Goal: Task Accomplishment & Management: Complete application form

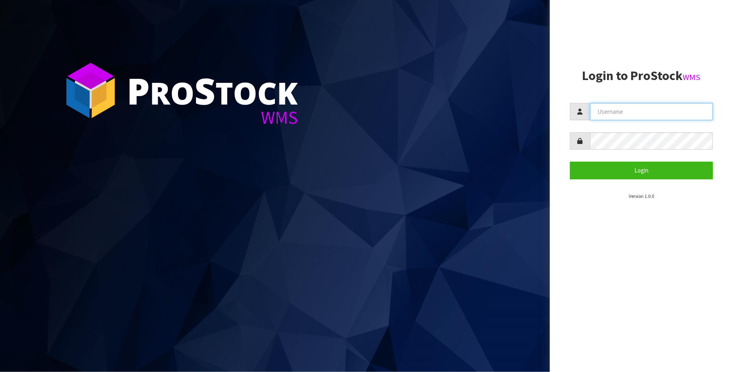
click at [628, 110] on input "text" at bounding box center [651, 111] width 123 height 17
type input "TRACEY@CWL.CO.NZ"
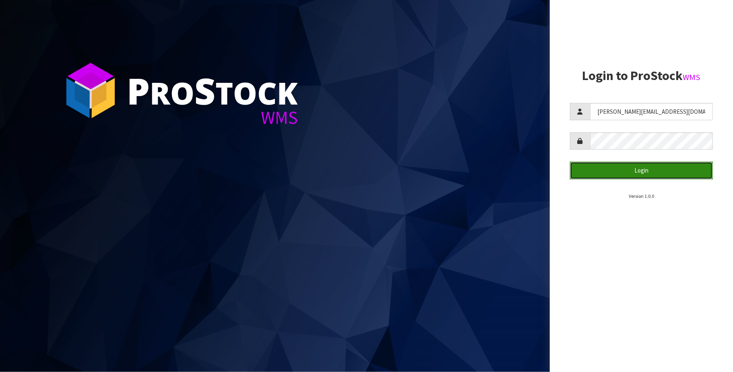
click at [638, 172] on button "Login" at bounding box center [641, 170] width 143 height 17
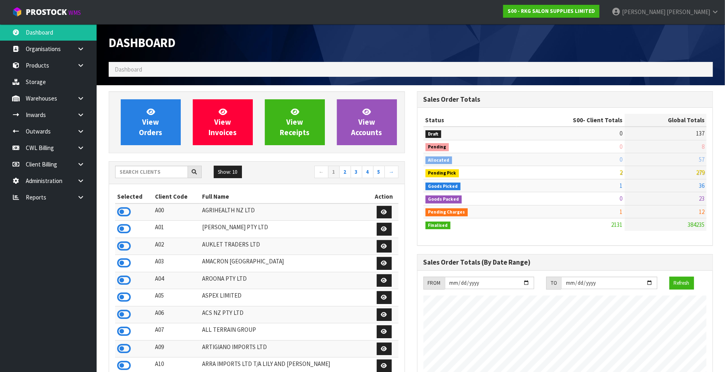
scroll to position [613, 308]
click at [139, 175] on input "text" at bounding box center [151, 172] width 73 height 12
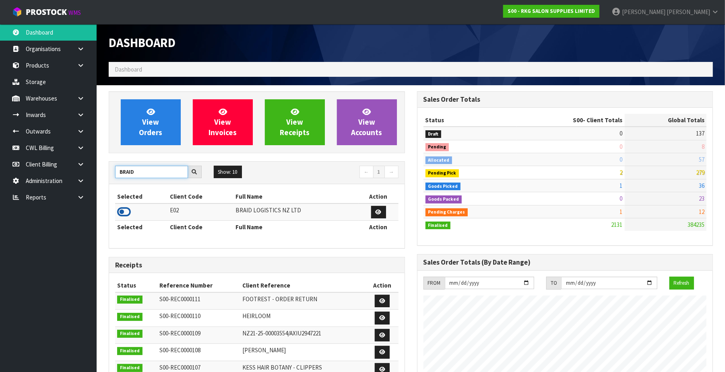
type input "BRAID"
click at [124, 212] on icon at bounding box center [124, 212] width 14 height 12
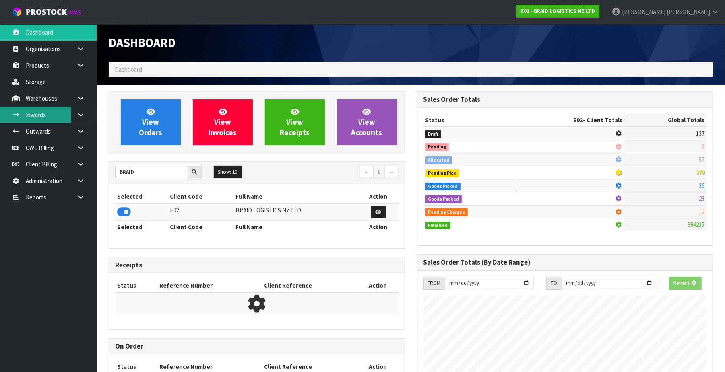
click at [49, 113] on link "Inwards" at bounding box center [48, 115] width 97 height 17
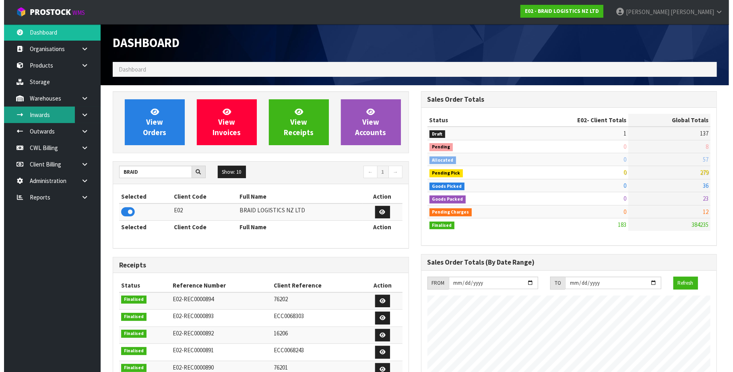
scroll to position [402099, 402285]
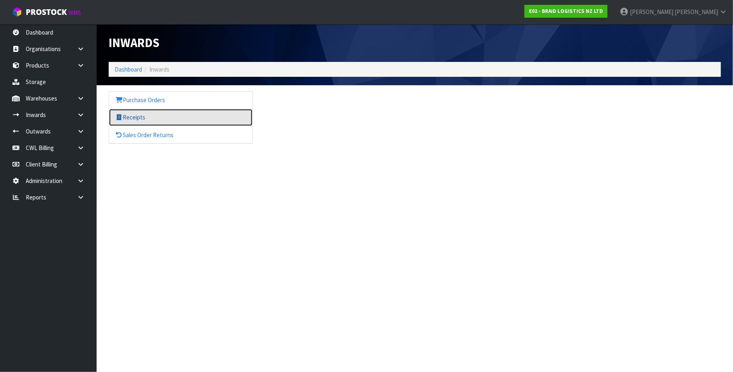
click at [124, 118] on link "Receipts" at bounding box center [180, 117] width 143 height 17
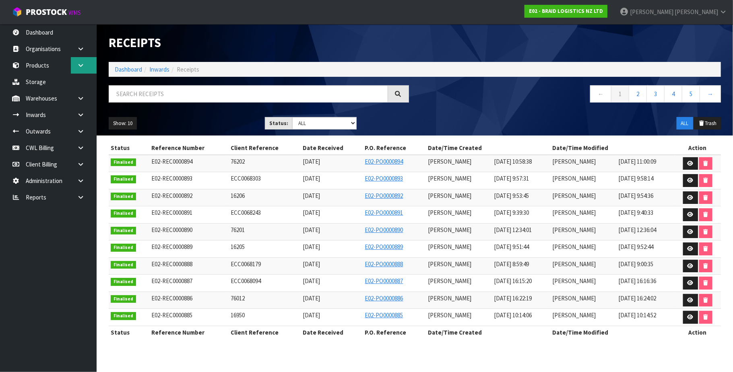
click at [78, 66] on icon at bounding box center [81, 65] width 8 height 6
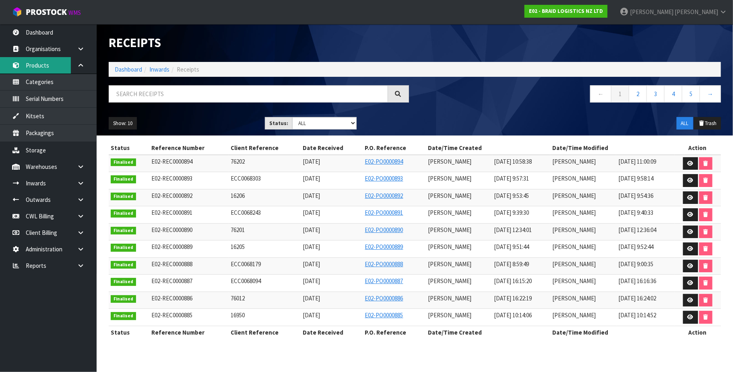
click at [50, 65] on link "Products" at bounding box center [48, 65] width 97 height 17
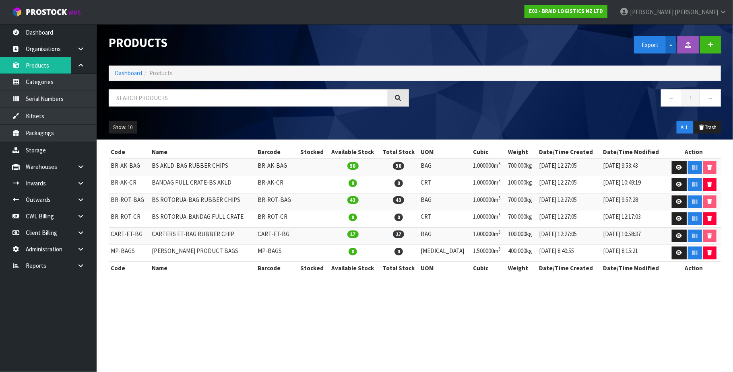
click at [670, 45] on span "button" at bounding box center [671, 46] width 3 height 2
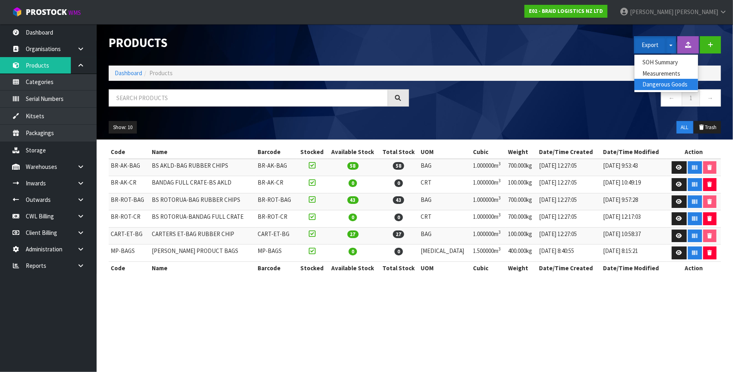
click at [669, 85] on link "Dangerous Goods" at bounding box center [666, 84] width 64 height 11
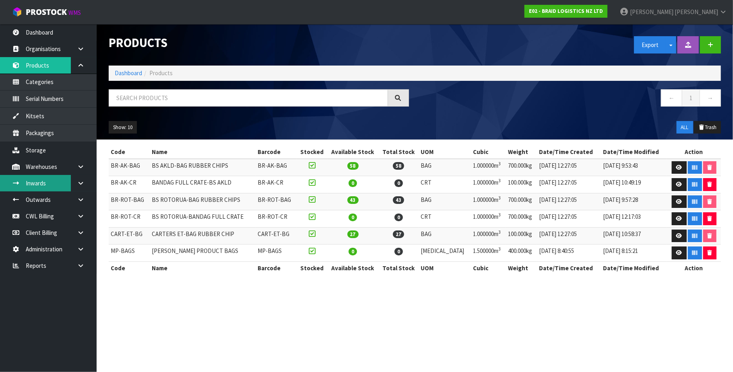
click at [62, 184] on link "Inwards" at bounding box center [48, 183] width 97 height 17
click at [78, 181] on icon at bounding box center [81, 183] width 8 height 6
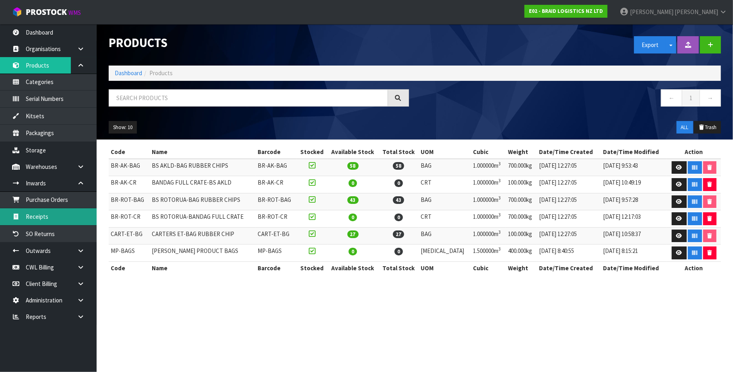
click at [72, 217] on link "Receipts" at bounding box center [48, 217] width 97 height 17
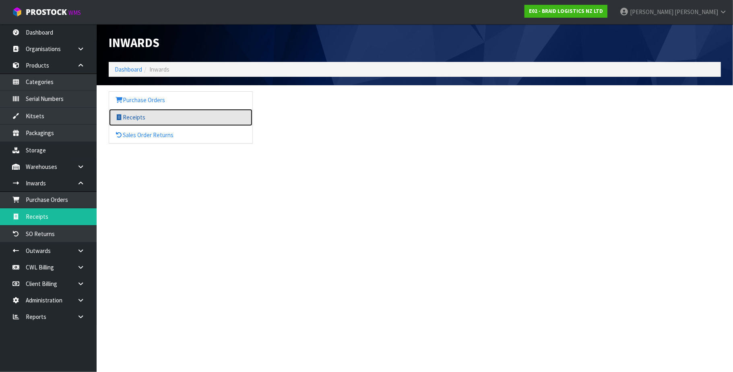
click at [142, 115] on link "Receipts" at bounding box center [180, 117] width 143 height 17
click at [138, 118] on link "Receipts" at bounding box center [180, 117] width 143 height 17
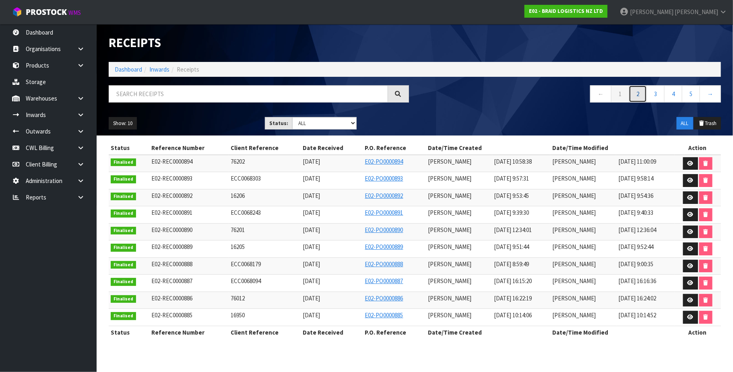
click at [634, 92] on link "2" at bounding box center [638, 93] width 18 height 17
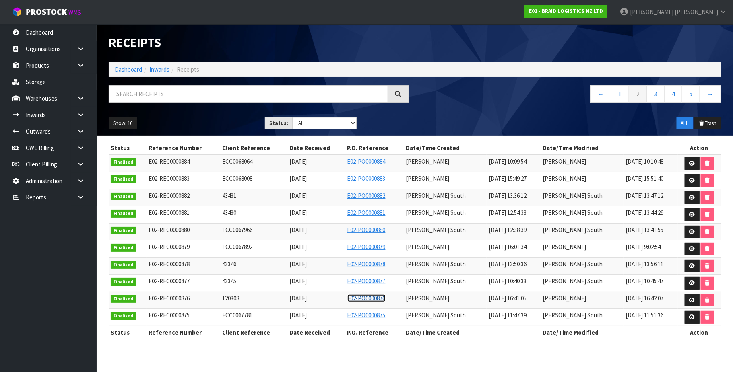
click at [371, 302] on link "E02-PO0000876" at bounding box center [366, 299] width 38 height 8
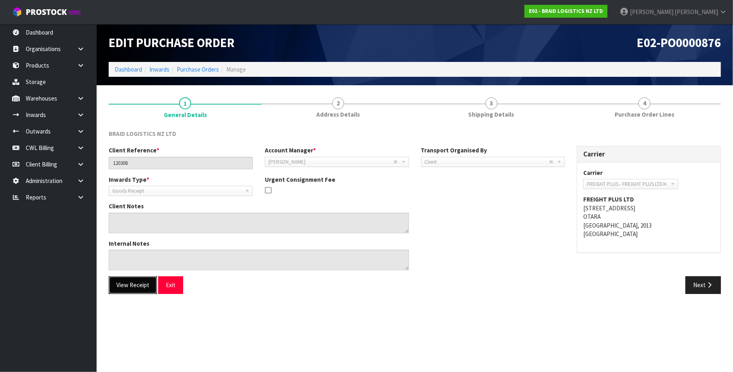
click at [136, 283] on button "View Receipt" at bounding box center [133, 285] width 48 height 17
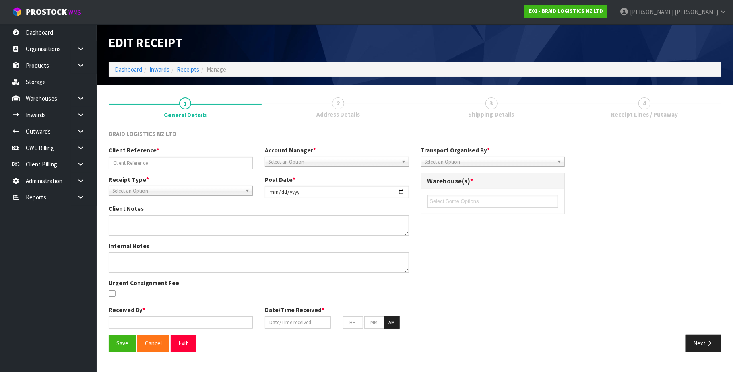
type input "120308"
type input "[DATE]"
type input "[PERSON_NAME]"
type input "[DATE]"
type input "04"
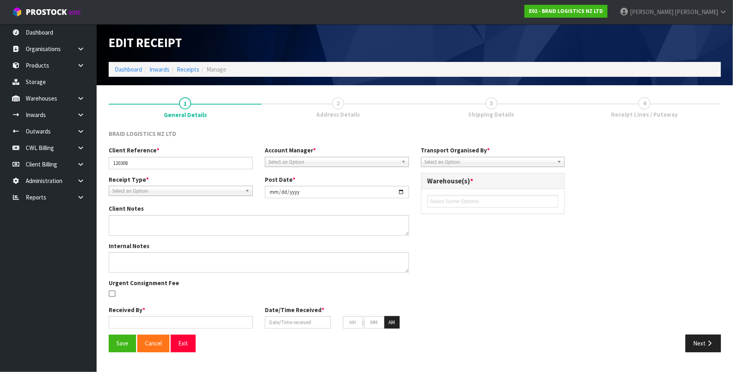
type input "41"
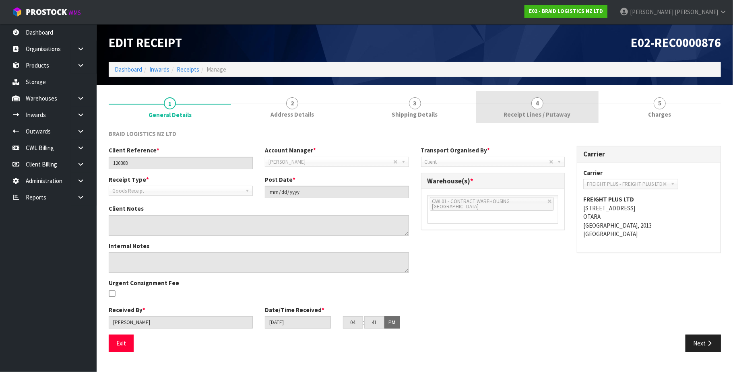
click at [538, 103] on span "4" at bounding box center [537, 103] width 12 height 12
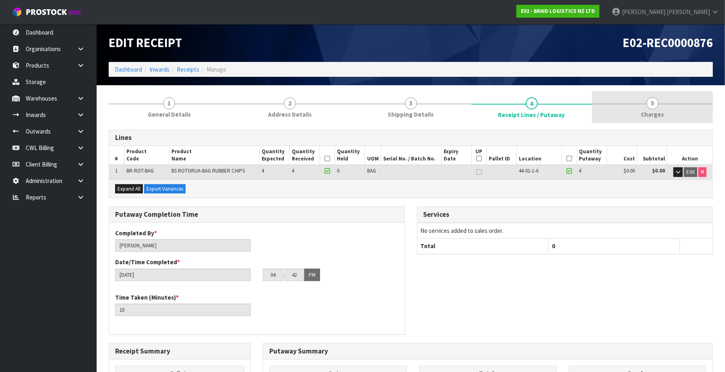
click at [659, 100] on link "5 [GEOGRAPHIC_DATA]" at bounding box center [652, 107] width 121 height 32
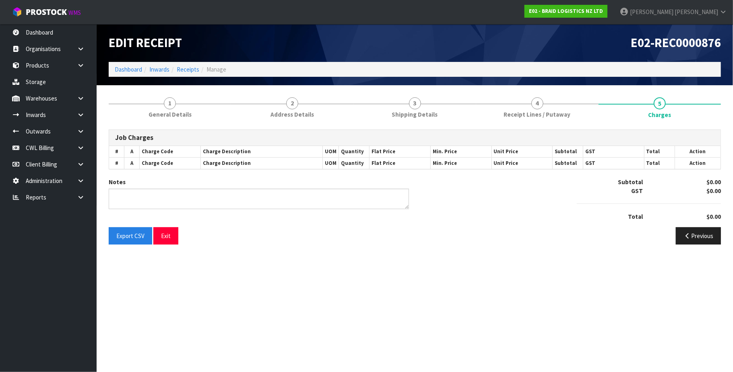
type textarea "NO CHARGES"
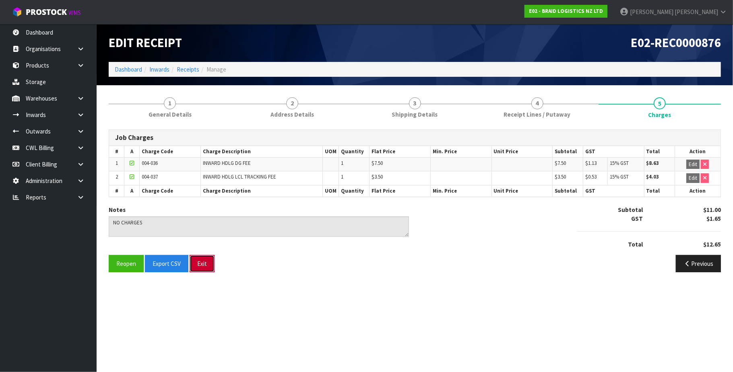
click at [202, 265] on button "Exit" at bounding box center [202, 263] width 25 height 17
